Goal: Transaction & Acquisition: Purchase product/service

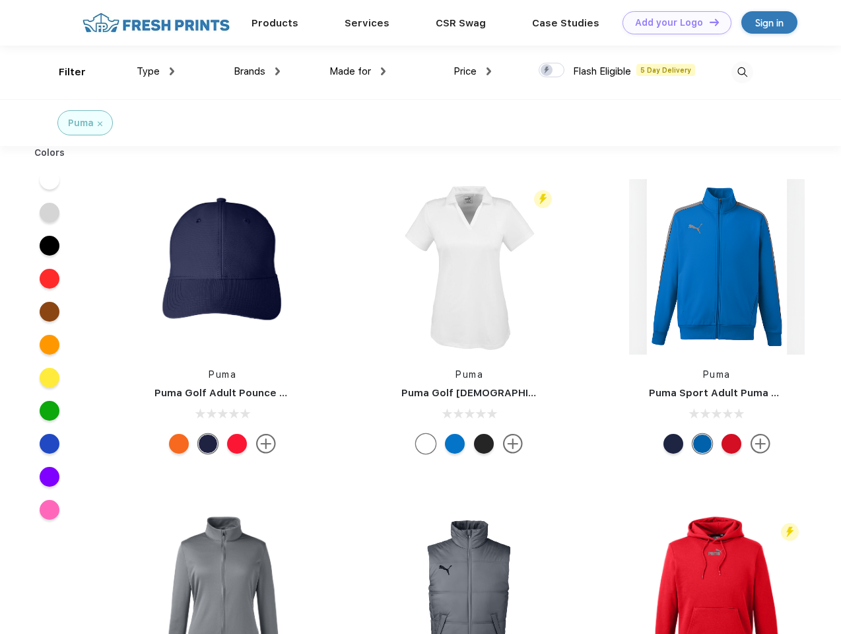
click at [672, 22] on link "Add your Logo Design Tool" at bounding box center [676, 22] width 109 height 23
click at [0, 0] on div "Design Tool" at bounding box center [0, 0] width 0 height 0
click at [708, 22] on link "Add your Logo Design Tool" at bounding box center [676, 22] width 109 height 23
click at [63, 72] on div "Filter" at bounding box center [72, 72] width 27 height 15
click at [156, 71] on span "Type" at bounding box center [148, 71] width 23 height 12
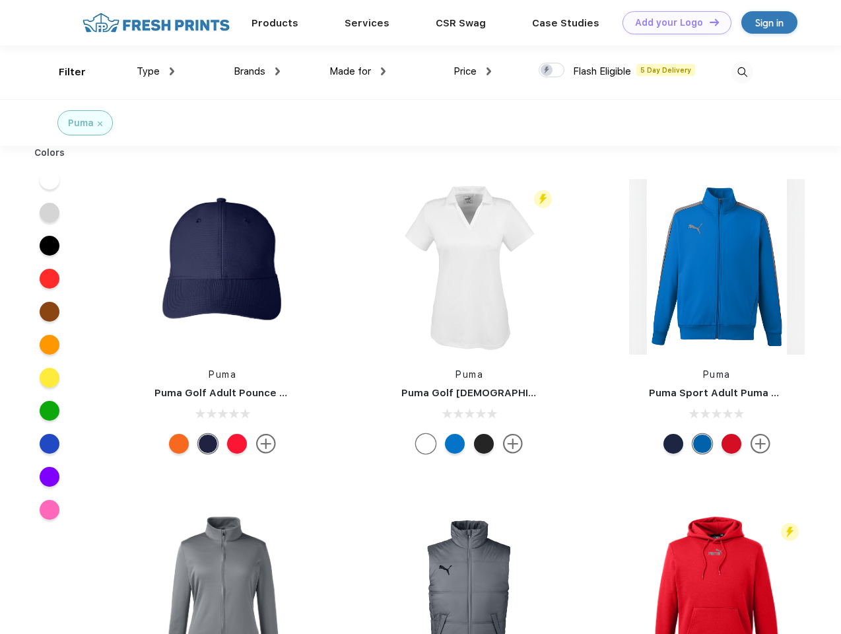
click at [257, 71] on span "Brands" at bounding box center [250, 71] width 32 height 12
click at [358, 71] on span "Made for" at bounding box center [350, 71] width 42 height 12
click at [473, 71] on span "Price" at bounding box center [464, 71] width 23 height 12
click at [552, 71] on div at bounding box center [552, 70] width 26 height 15
click at [547, 71] on input "checkbox" at bounding box center [543, 66] width 9 height 9
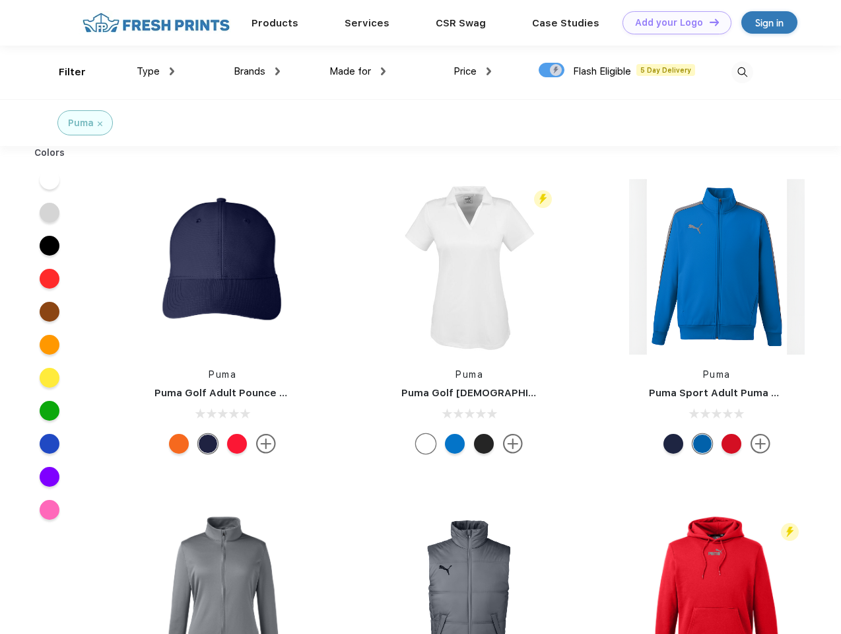
click at [742, 72] on img at bounding box center [742, 72] width 22 height 22
